Goal: Task Accomplishment & Management: Use online tool/utility

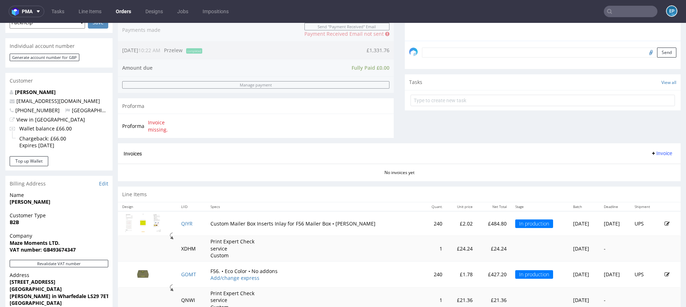
scroll to position [331, 0]
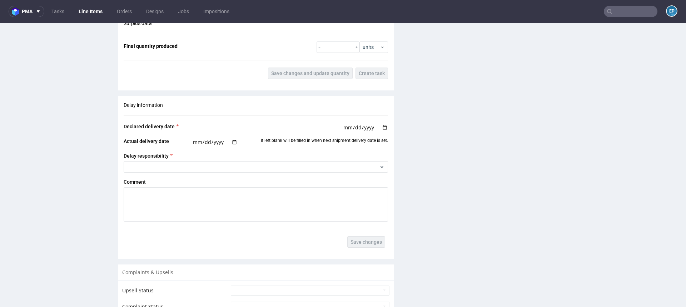
scroll to position [991, 0]
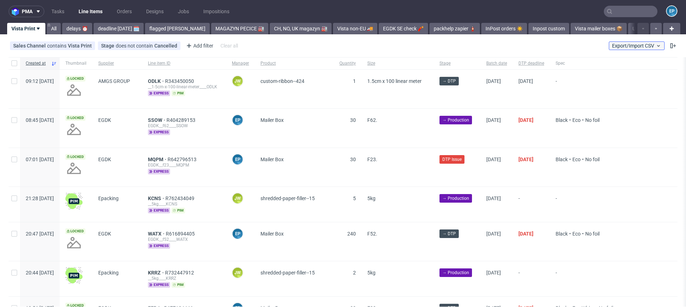
click at [624, 49] on button "Export/Import CSV" at bounding box center [637, 45] width 56 height 9
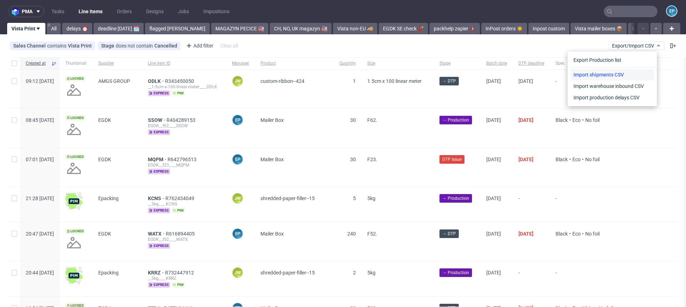
click at [610, 72] on link "Import shipments CSV" at bounding box center [612, 74] width 84 height 11
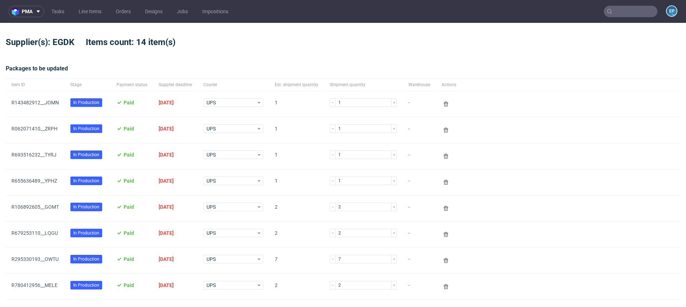
scroll to position [305, 0]
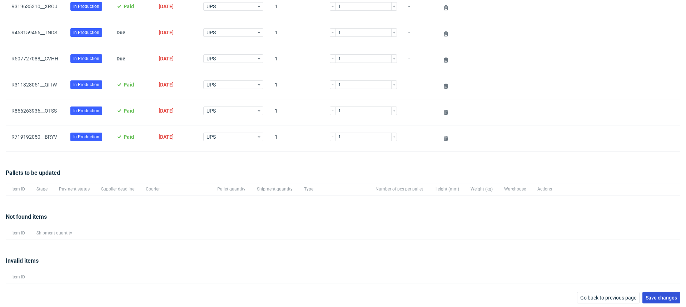
click at [658, 295] on span "Save changes" at bounding box center [660, 297] width 31 height 5
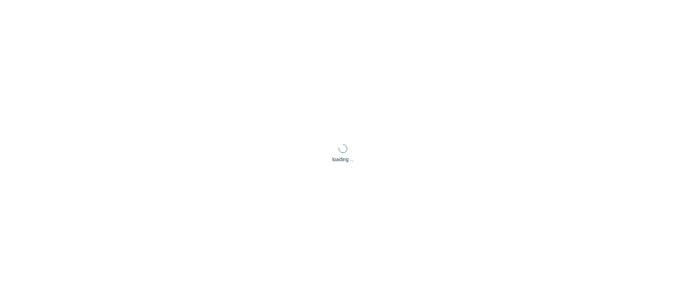
scroll to position [34, 0]
